Goal: Task Accomplishment & Management: Manage account settings

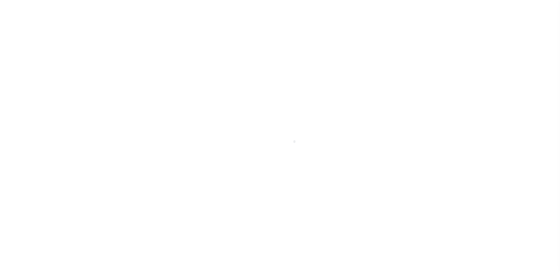
scroll to position [10, 0]
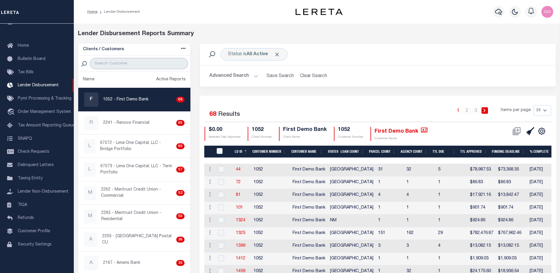
click at [116, 64] on input "search" at bounding box center [139, 63] width 98 height 11
type input "renovo"
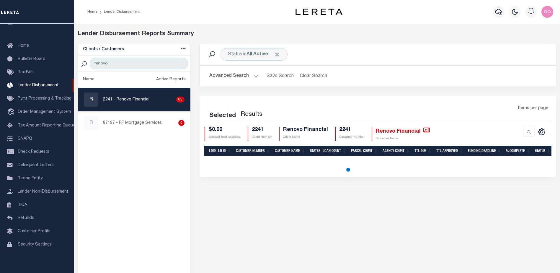
click at [244, 76] on button "Advanced Search" at bounding box center [233, 76] width 49 height 12
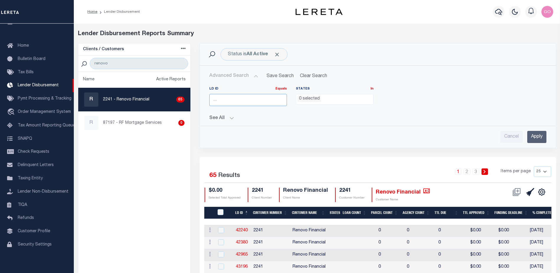
click at [239, 101] on input "number" at bounding box center [248, 100] width 78 height 12
type input "45640"
click at [543, 136] on input "Apply" at bounding box center [536, 137] width 19 height 12
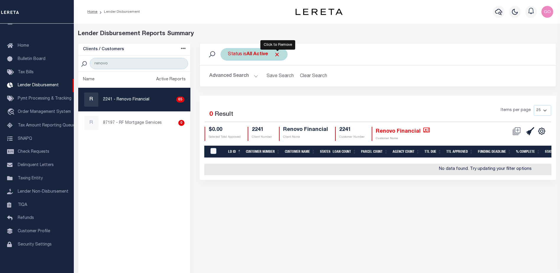
click at [276, 55] on span "Click to Remove" at bounding box center [277, 54] width 6 height 6
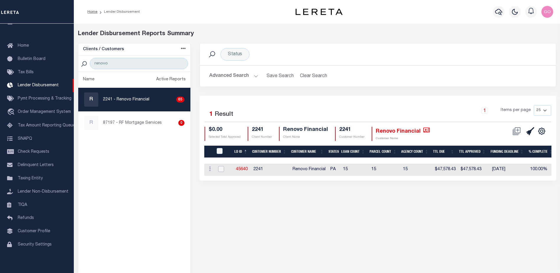
click at [221, 168] on input "checkbox" at bounding box center [221, 169] width 6 height 6
checkbox input "true"
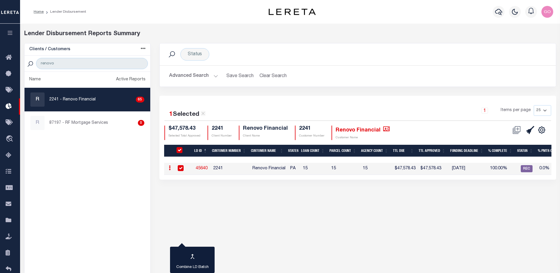
click at [66, 177] on ul "Name Active Reports R 2241 - Renovo Financial 65 R 87197 - RF Mortgage Services…" at bounding box center [88, 184] width 126 height 224
click at [203, 168] on link "45640" at bounding box center [202, 168] width 12 height 4
checkbox input "false"
checkbox input "true"
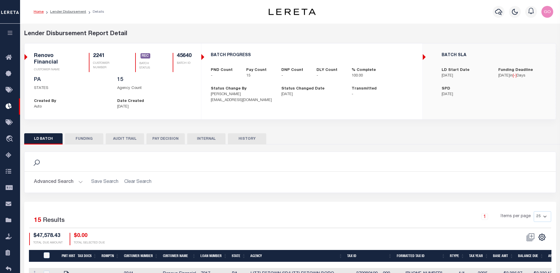
click at [89, 138] on button "FUNDING" at bounding box center [84, 138] width 38 height 11
type input "$47,578.43"
type input "$0"
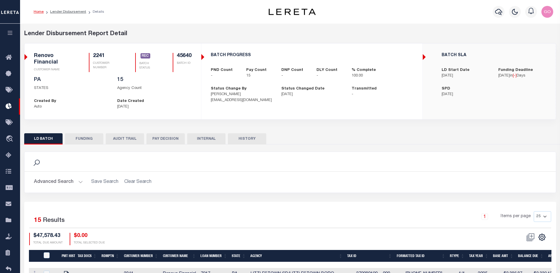
type input "08/20/2025"
type input "20250820MMQFMP2700321708201652FT03"
type input "08/22/2025"
select select "100"
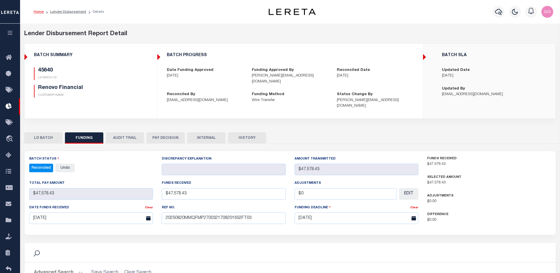
select select "100"
click at [173, 105] on div "BATCH PROGRESS Date Funding Approved 08/20/2025 Funding Approved By barbara@ren…" at bounding box center [289, 80] width 265 height 75
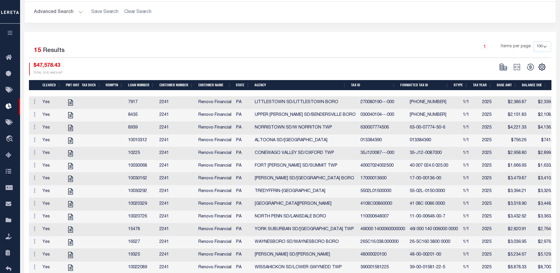
scroll to position [266, 0]
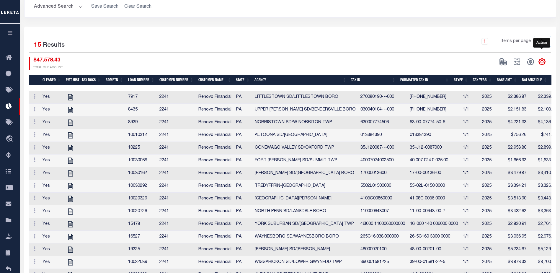
click at [544, 58] on icon "" at bounding box center [542, 62] width 8 height 8
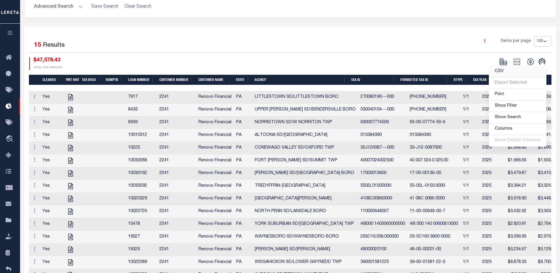
click at [504, 69] on span "CSV" at bounding box center [499, 71] width 9 height 4
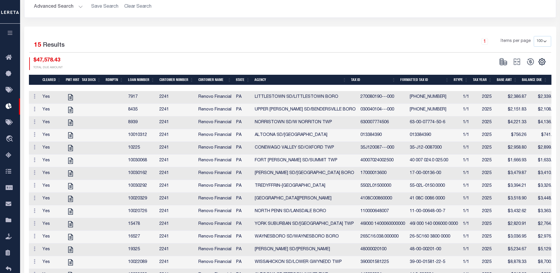
drag, startPoint x: 321, startPoint y: 32, endPoint x: 348, endPoint y: 23, distance: 27.6
click at [323, 36] on div "1 Items per page 10 25 50 100" at bounding box center [356, 43] width 389 height 15
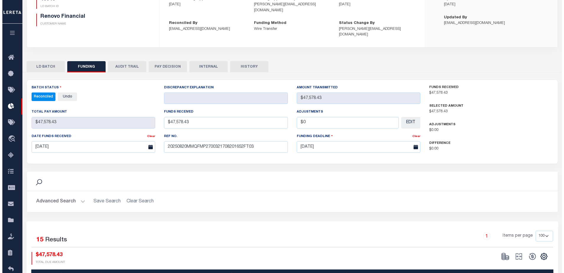
scroll to position [0, 0]
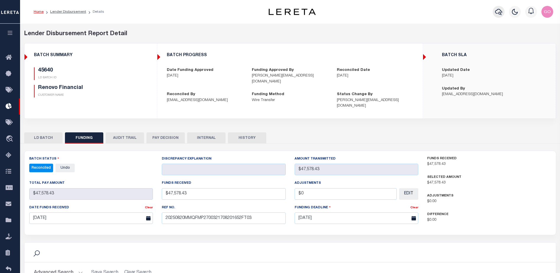
click at [497, 10] on icon "button" at bounding box center [498, 11] width 7 height 7
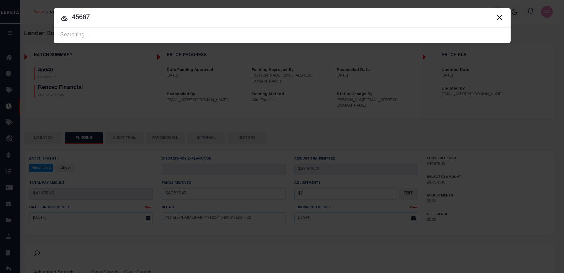
type input "45667"
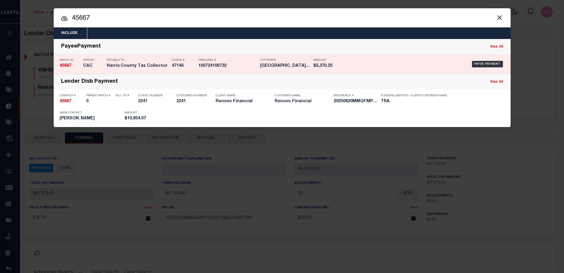
click at [170, 42] on div "PayeePayment See All" at bounding box center [282, 46] width 457 height 15
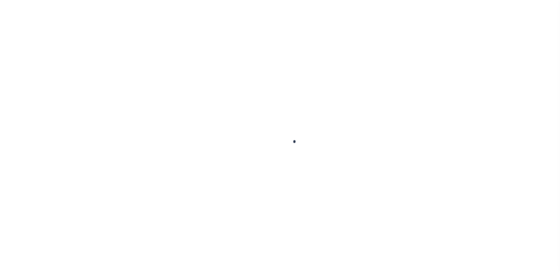
select select "CAC"
type input "[DATE]"
type input "$5,370.25"
select select "CHK"
type input "47146"
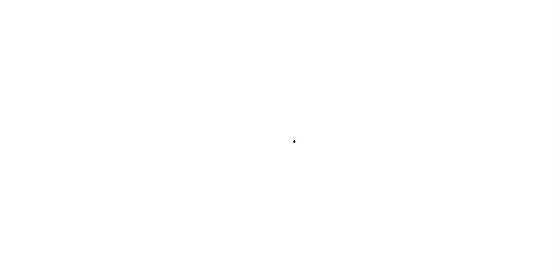
select select
type input "[DATE]"
checkbox input "true"
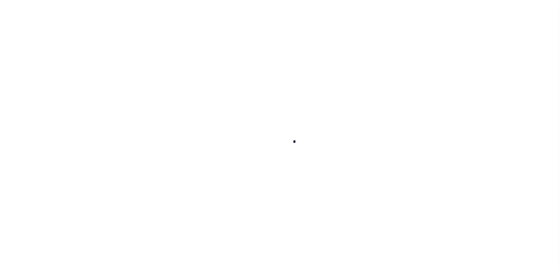
select select "FDX"
type input "[DATE]"
type input "$13.64"
type input "100724106732"
type input "[PERSON_NAME]"
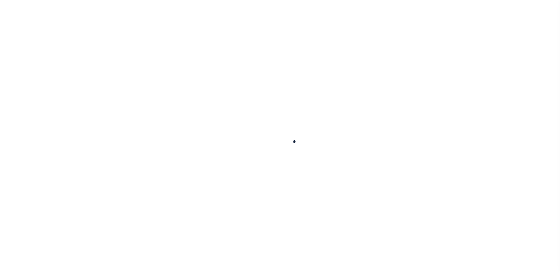
type input "[DATE]"
type input "N"
radio input "true"
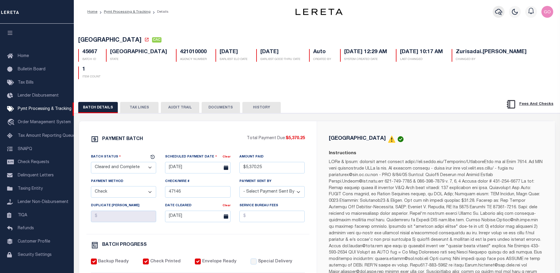
click at [498, 14] on icon "button" at bounding box center [498, 11] width 7 height 7
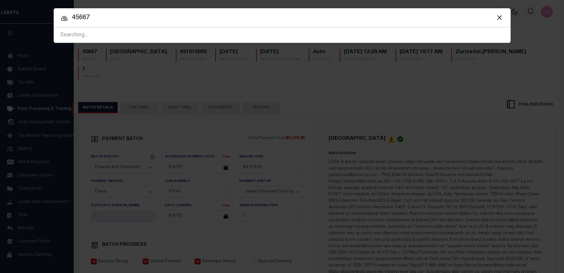
type input "45667"
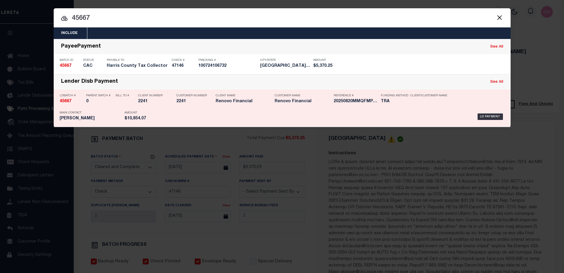
click at [68, 102] on strong "45667" at bounding box center [66, 101] width 12 height 4
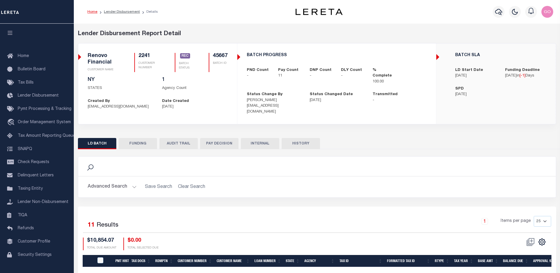
click at [141, 138] on button "FUNDING" at bounding box center [138, 143] width 38 height 11
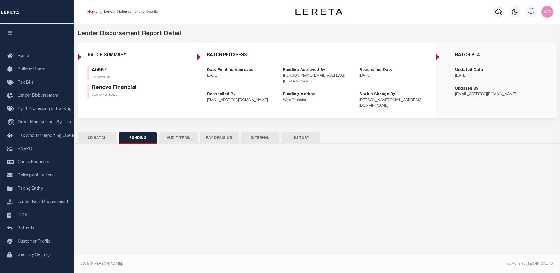
type input "$10,854.07"
type input "$0"
type input "08/20/2025"
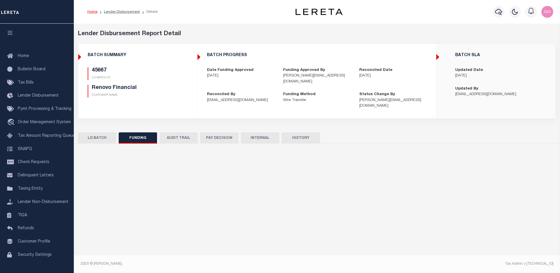
type input "20250820MMQFMP2700321708201652FT03"
type input "08/21/2025"
select select "100"
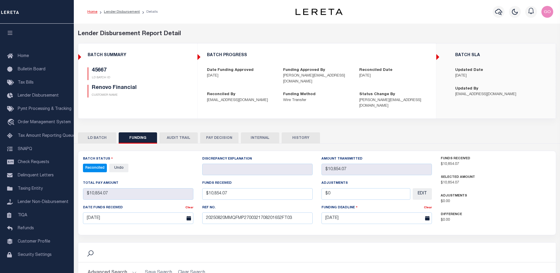
select select "100"
click at [175, 94] on div "45667 LD BATCH ID Renovo Financial CUSTOMER NAME" at bounding box center [138, 82] width 100 height 30
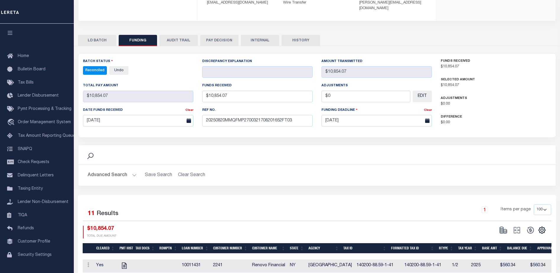
scroll to position [118, 0]
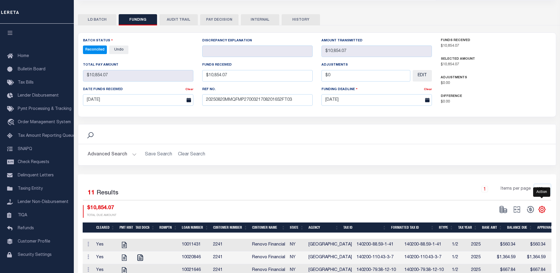
click at [541, 208] on icon "" at bounding box center [542, 209] width 3 height 3
click at [502, 128] on span "CSV" at bounding box center [499, 130] width 9 height 4
